Goal: Task Accomplishment & Management: Complete application form

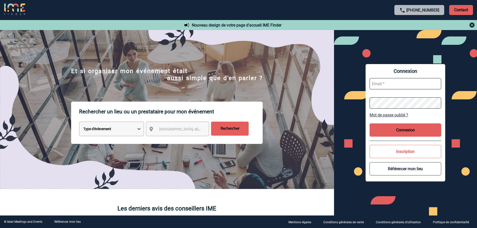
type input "leila.obremski@capgemini.com"
click at [397, 130] on button "Connexion" at bounding box center [405, 129] width 72 height 13
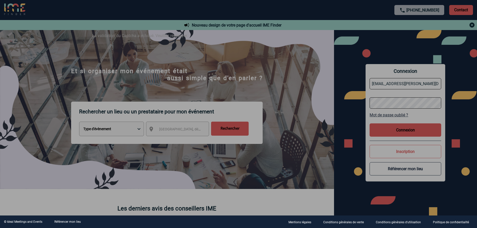
click at [393, 127] on div at bounding box center [238, 114] width 477 height 228
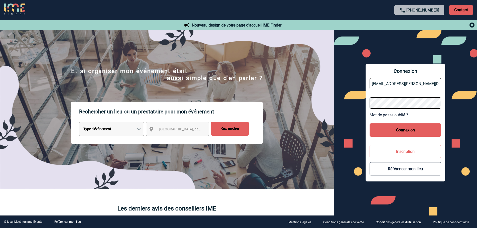
click at [399, 129] on button "Connexion" at bounding box center [405, 129] width 72 height 13
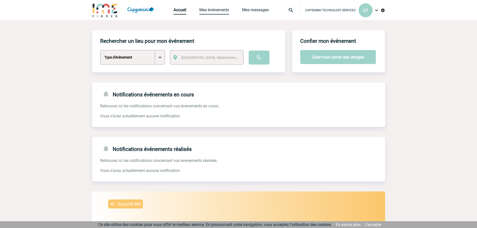
drag, startPoint x: 214, startPoint y: 11, endPoint x: 243, endPoint y: 32, distance: 35.2
click at [214, 11] on link "Mes événements" at bounding box center [214, 11] width 30 height 7
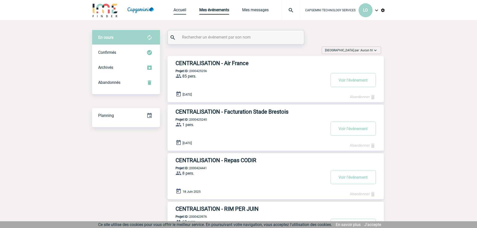
click at [184, 10] on link "Accueil" at bounding box center [179, 11] width 13 height 7
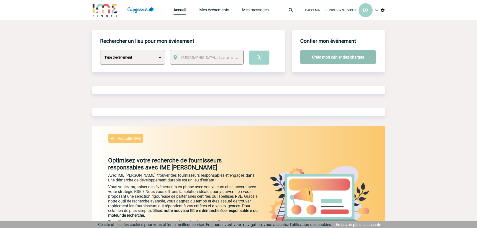
click at [310, 58] on button "Créer mon cahier des charges" at bounding box center [338, 57] width 76 height 14
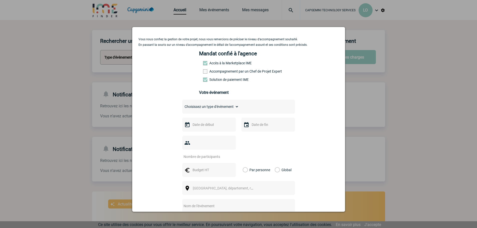
scroll to position [25, 0]
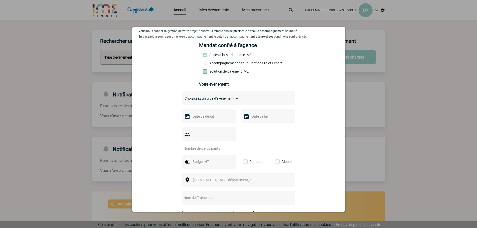
click at [210, 99] on select "Choisissez un type d'évènement Séminaire avec nuitée Séminaire sans nuitée Repa…" at bounding box center [210, 98] width 57 height 7
select select "4"
click at [182, 96] on select "Choisissez un type d'évènement Séminaire avec nuitée Séminaire sans nuitée Repa…" at bounding box center [210, 98] width 57 height 7
click at [217, 118] on input "text" at bounding box center [208, 116] width 35 height 7
click at [208, 166] on link "16" at bounding box center [204, 165] width 9 height 9
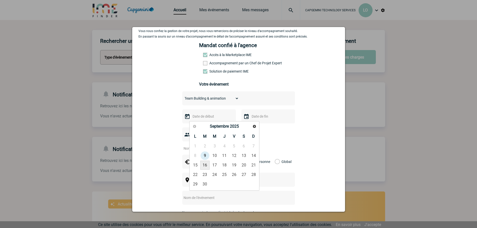
type input "16-09-2025"
click at [243, 118] on img at bounding box center [246, 117] width 6 height 6
click at [244, 119] on img at bounding box center [246, 117] width 6 height 6
click at [250, 117] on input "text" at bounding box center [267, 116] width 35 height 7
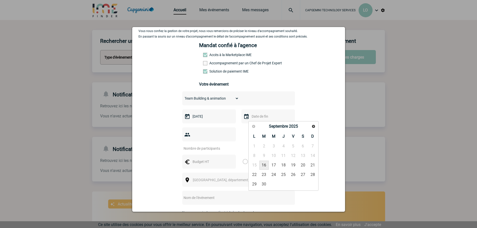
click at [262, 165] on link "16" at bounding box center [263, 165] width 9 height 9
type input "16-09-2025"
click at [207, 145] on input "number" at bounding box center [205, 148] width 47 height 7
click at [203, 145] on input "number" at bounding box center [205, 148] width 47 height 7
type input "13"
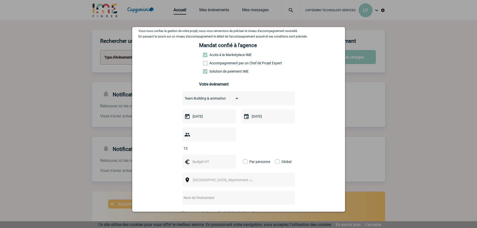
click at [221, 158] on input "text" at bounding box center [208, 161] width 35 height 7
type input "500"
click at [276, 155] on label "Global" at bounding box center [275, 162] width 3 height 14
click at [0, 0] on input "Global" at bounding box center [0, 0] width 0 height 0
click at [219, 178] on span "Ville, département, région..." at bounding box center [228, 180] width 70 height 4
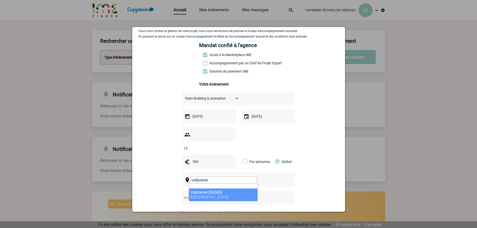
type input "valbonne"
select select "7179"
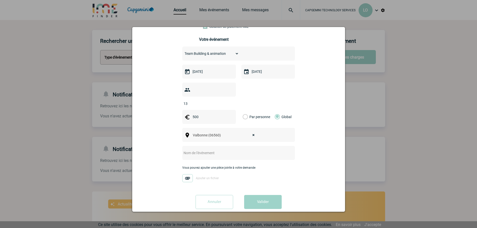
scroll to position [70, 0]
click at [214, 149] on input "text" at bounding box center [231, 152] width 99 height 7
click at [214, 149] on input "Team Building SL DTC" at bounding box center [231, 152] width 99 height 7
click at [244, 149] on input "Team Building SL DT&C" at bounding box center [231, 152] width 99 height 7
type input "Team Building SL DT&C"
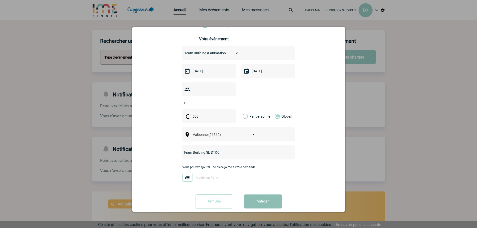
click at [268, 194] on button "Valider" at bounding box center [263, 201] width 38 height 14
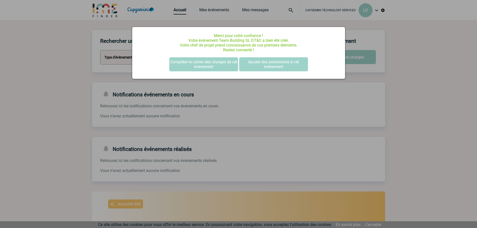
click at [400, 90] on div at bounding box center [238, 114] width 477 height 228
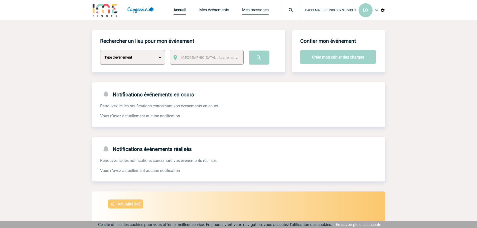
click at [259, 8] on link "Mes messages" at bounding box center [255, 11] width 27 height 7
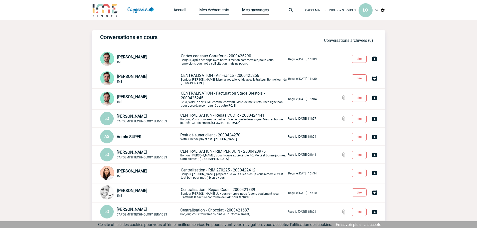
click at [228, 11] on link "Mes événements" at bounding box center [214, 11] width 30 height 7
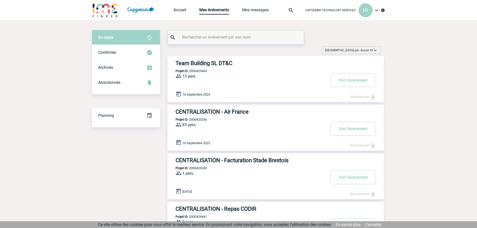
click at [223, 65] on h3 "Team Building SL DT&C" at bounding box center [250, 63] width 150 height 6
